Goal: Task Accomplishment & Management: Use online tool/utility

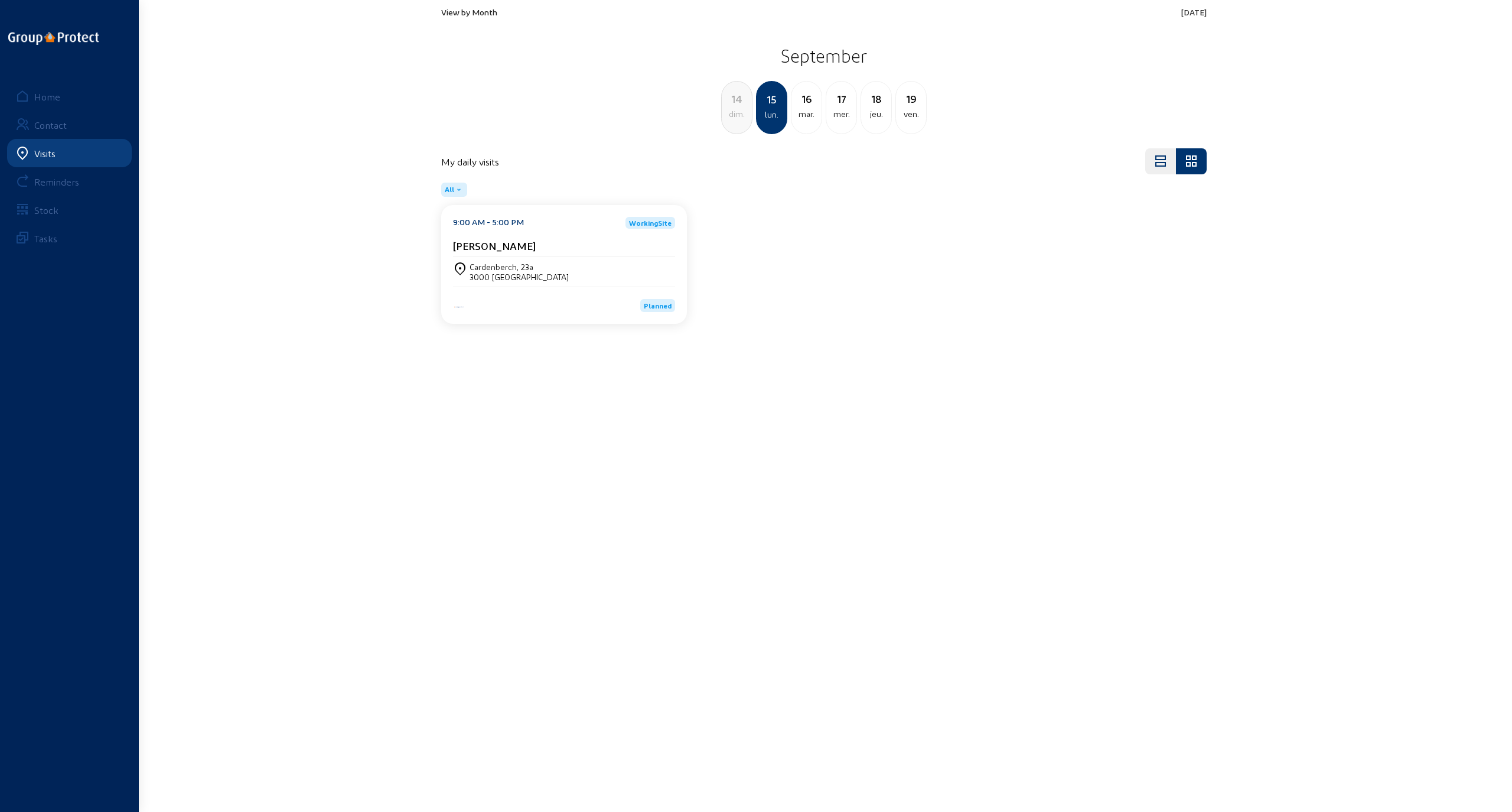
click at [500, 248] on cam-card-title "[PERSON_NAME]" at bounding box center [495, 245] width 83 height 12
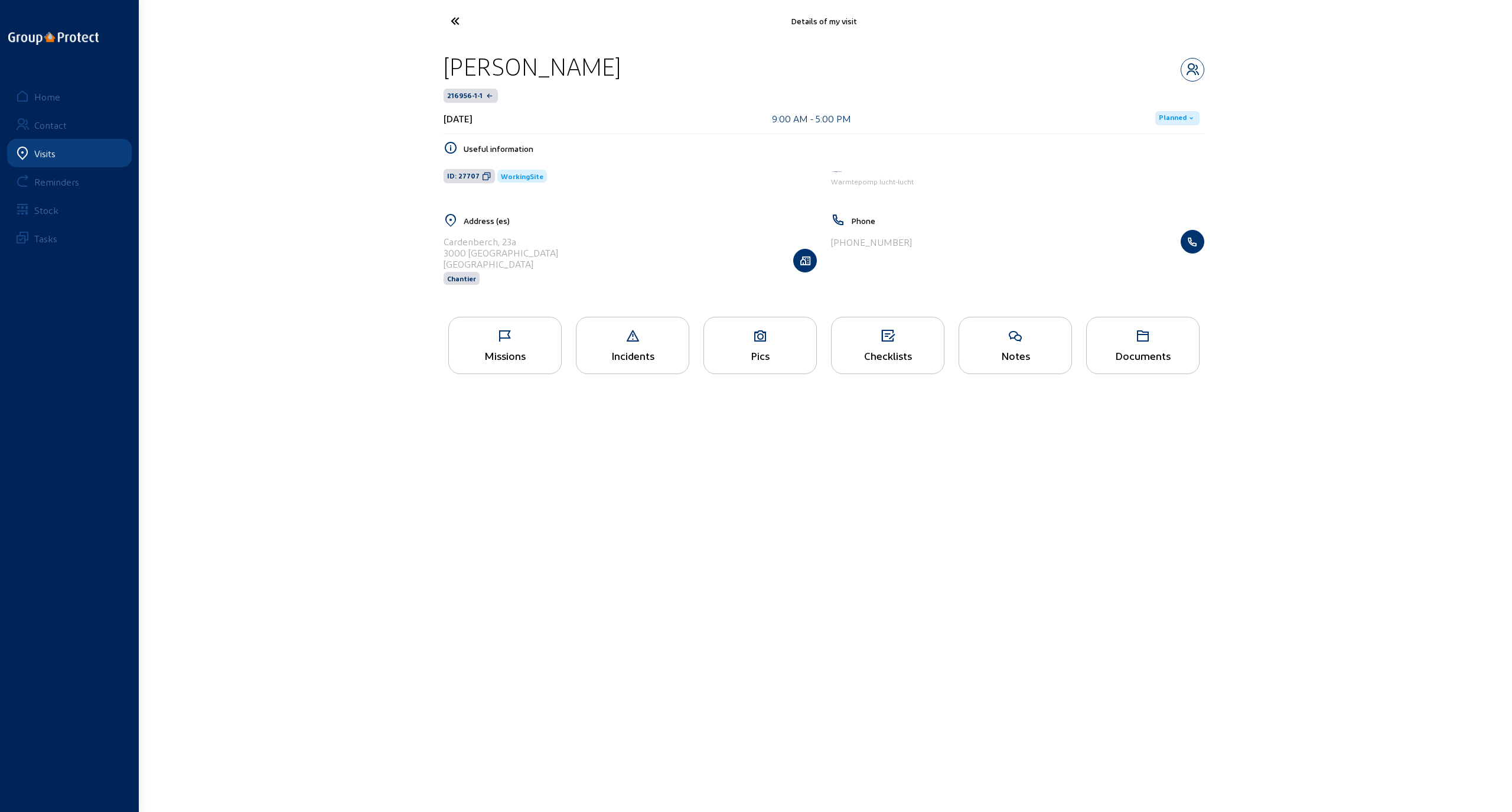
click at [695, 343] on div "Pics" at bounding box center [761, 346] width 113 height 58
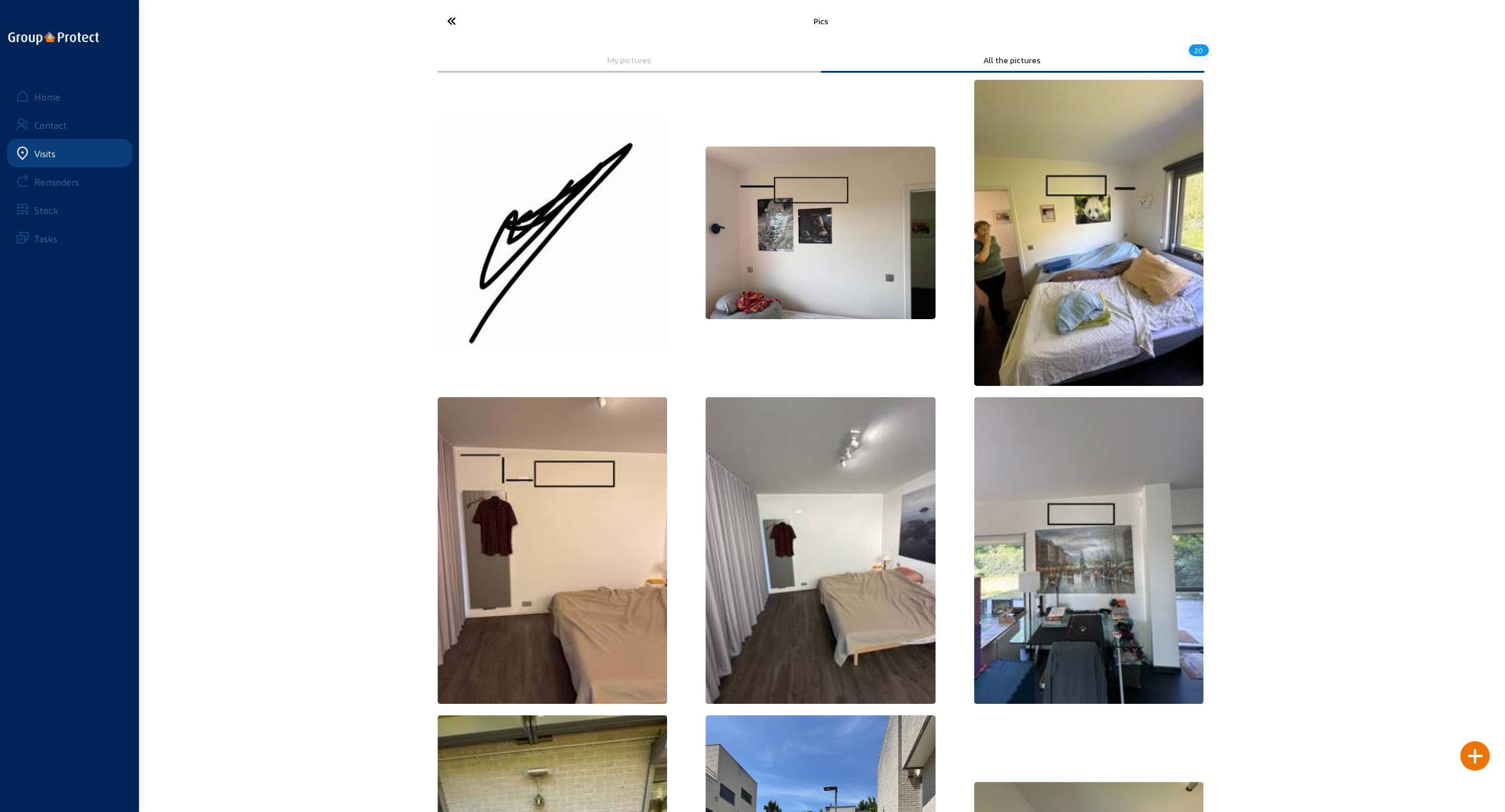
click at [455, 17] on icon at bounding box center [495, 21] width 109 height 21
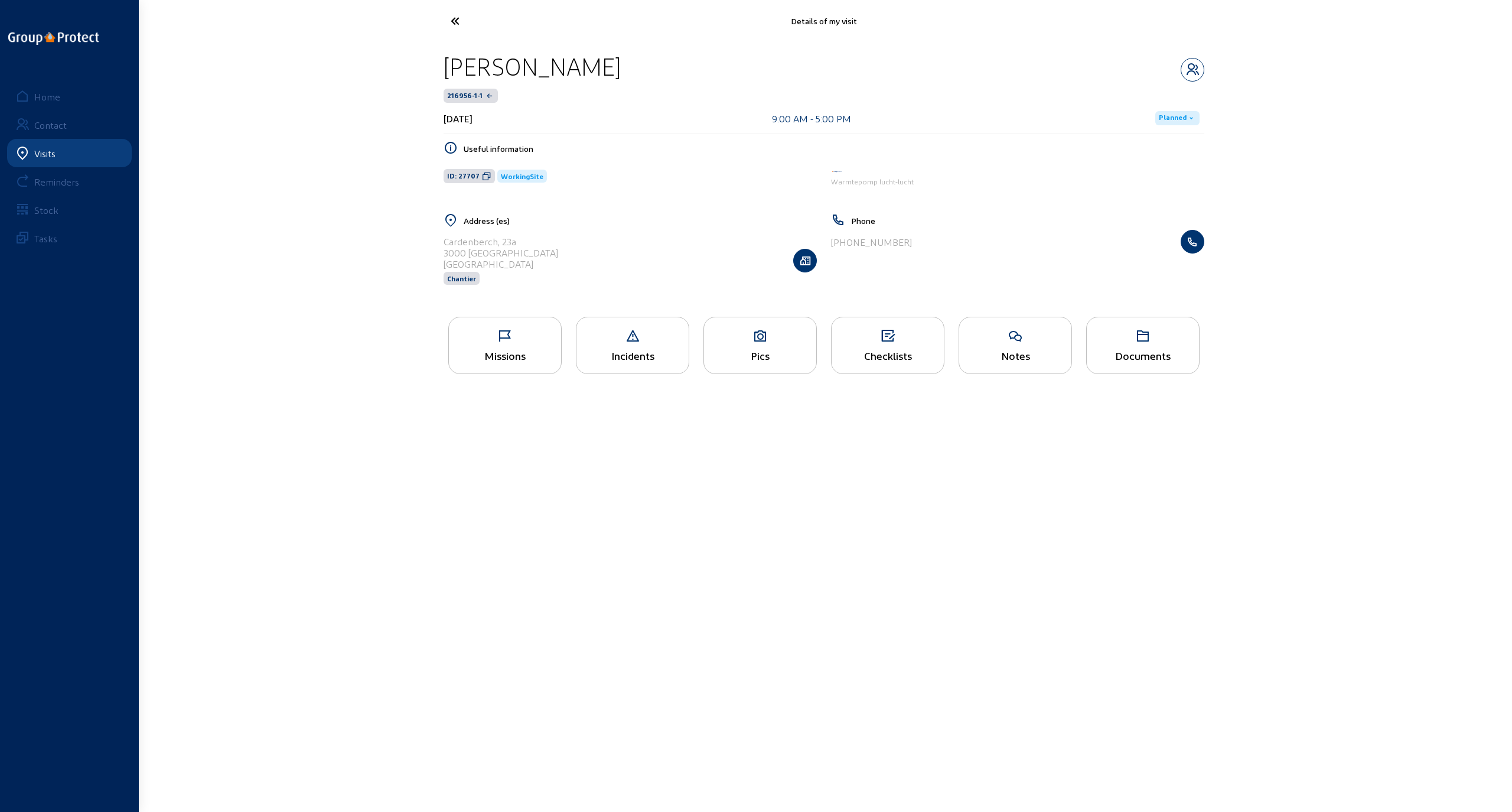
click at [529, 346] on div "Missions" at bounding box center [505, 346] width 113 height 58
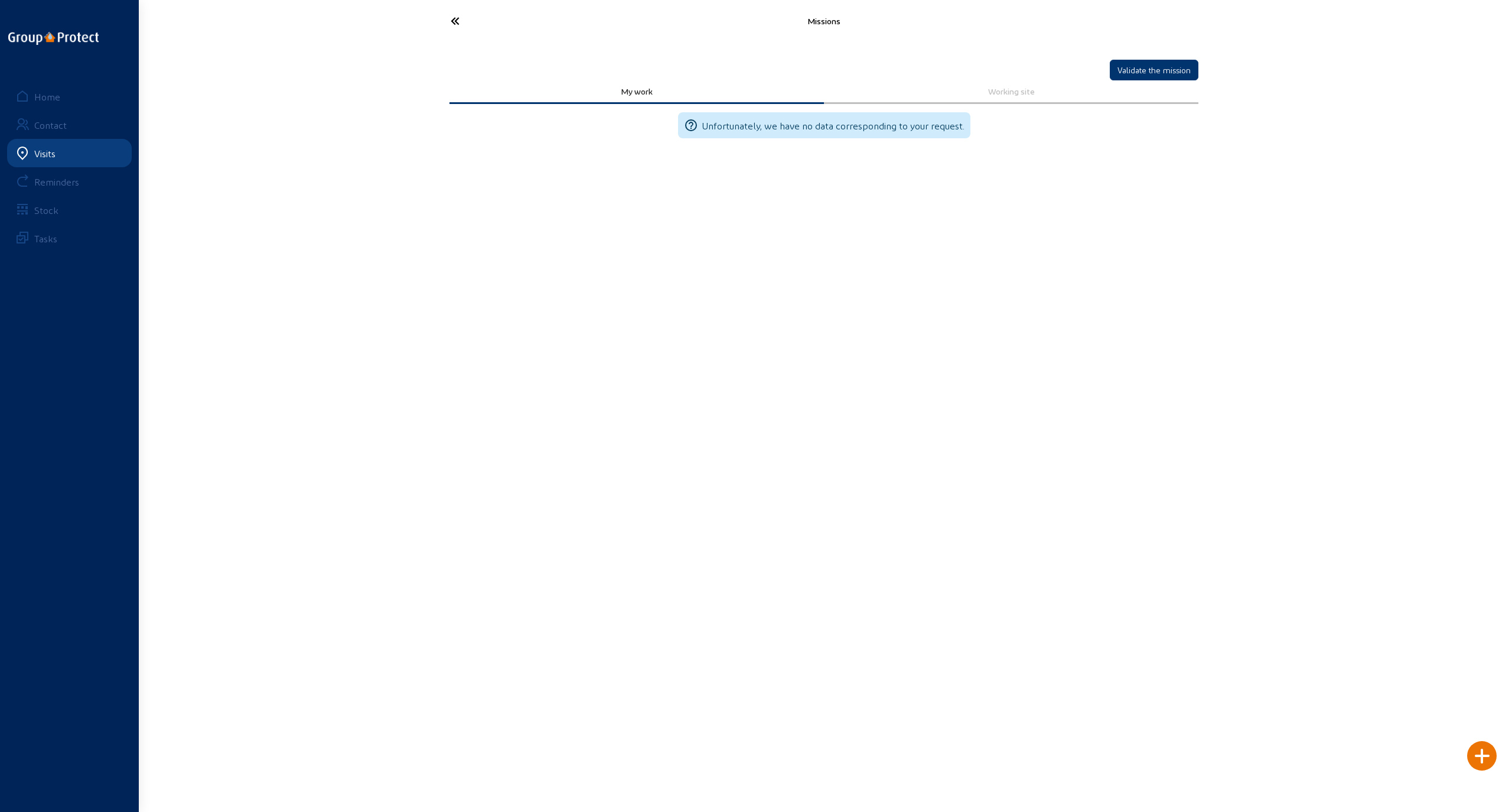
click at [449, 23] on icon at bounding box center [498, 21] width 109 height 21
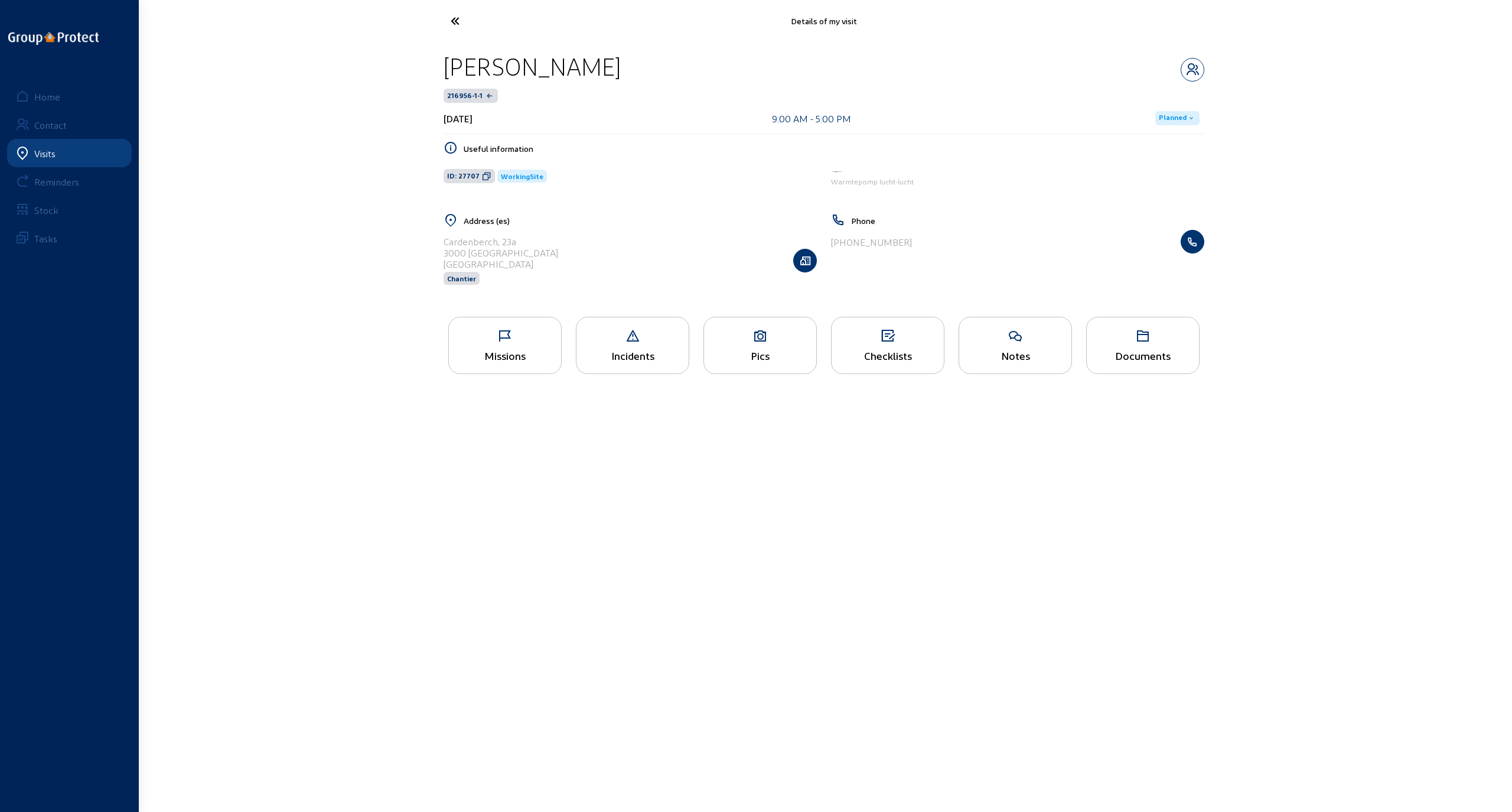
click at [695, 339] on icon at bounding box center [887, 336] width 112 height 14
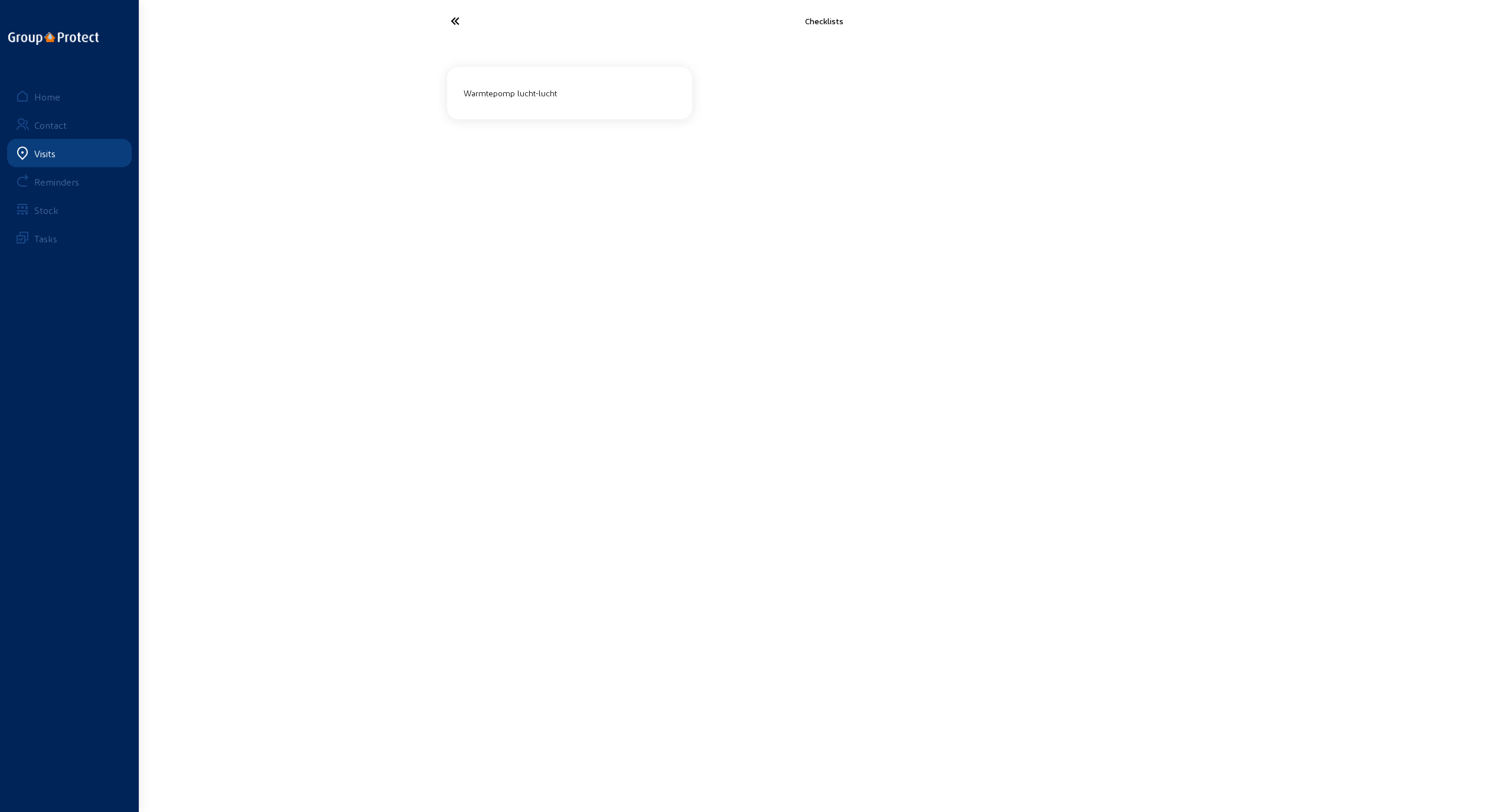
click at [525, 97] on div "Warmtepomp lucht-lucht" at bounding box center [569, 93] width 222 height 20
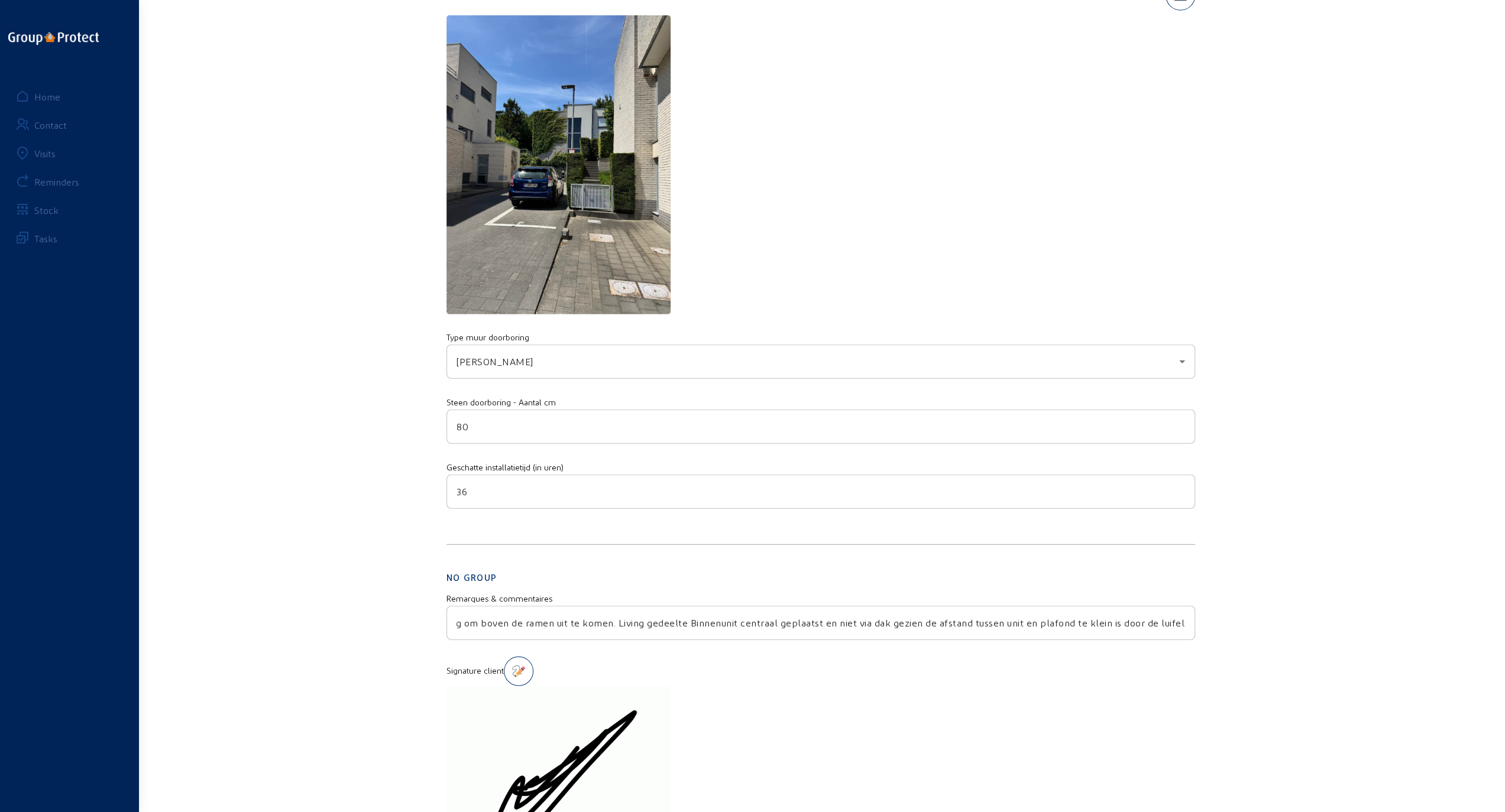
scroll to position [0, 199]
drag, startPoint x: 457, startPoint y: 609, endPoint x: 1271, endPoint y: 617, distance: 814.0
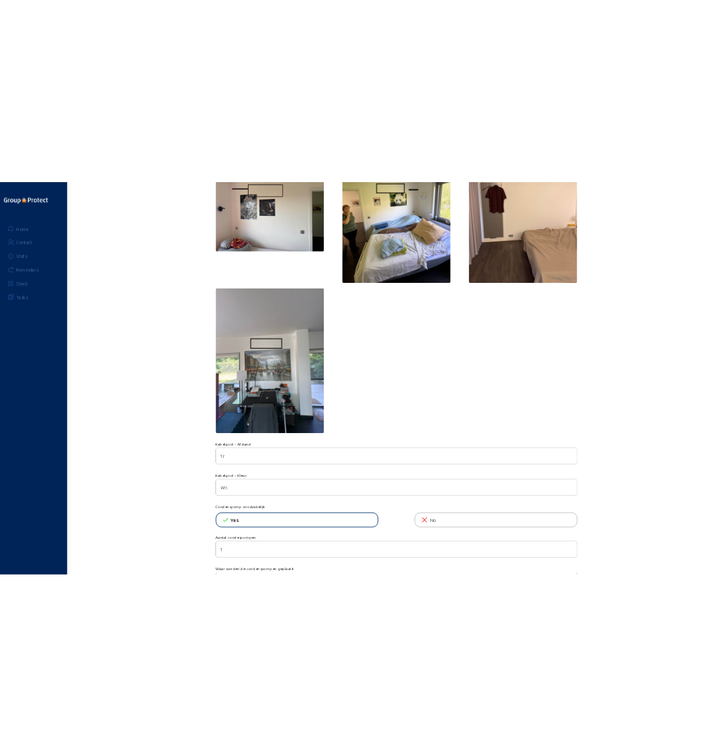
scroll to position [2128, 0]
